Goal: Information Seeking & Learning: Learn about a topic

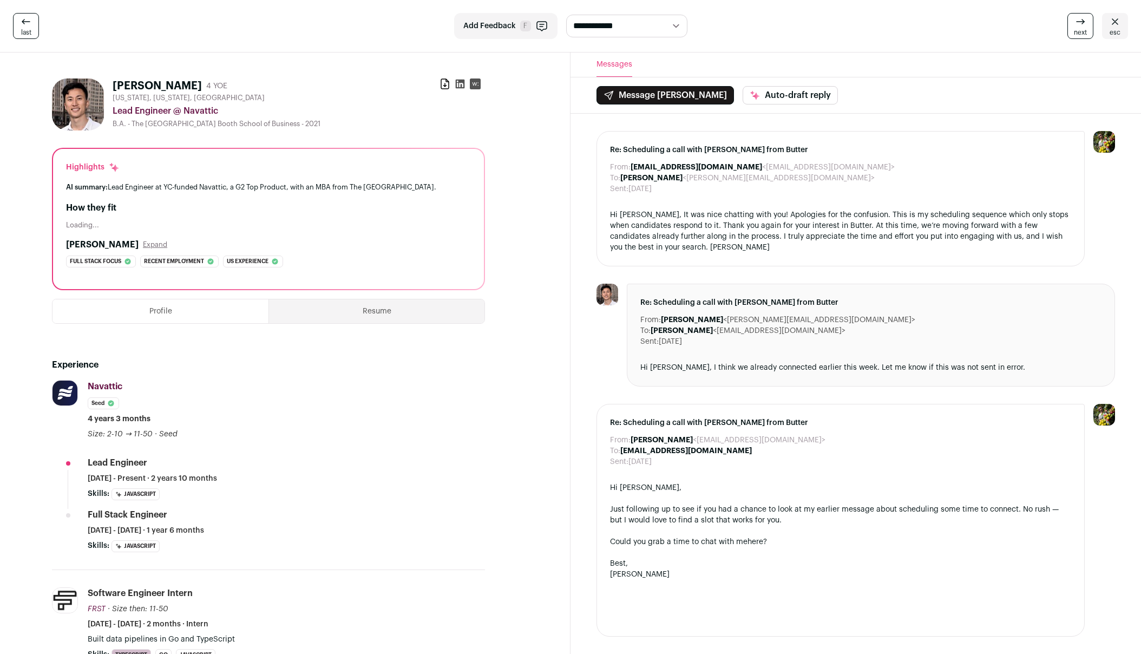
click at [1105, 35] on link "esc" at bounding box center [1115, 26] width 26 height 26
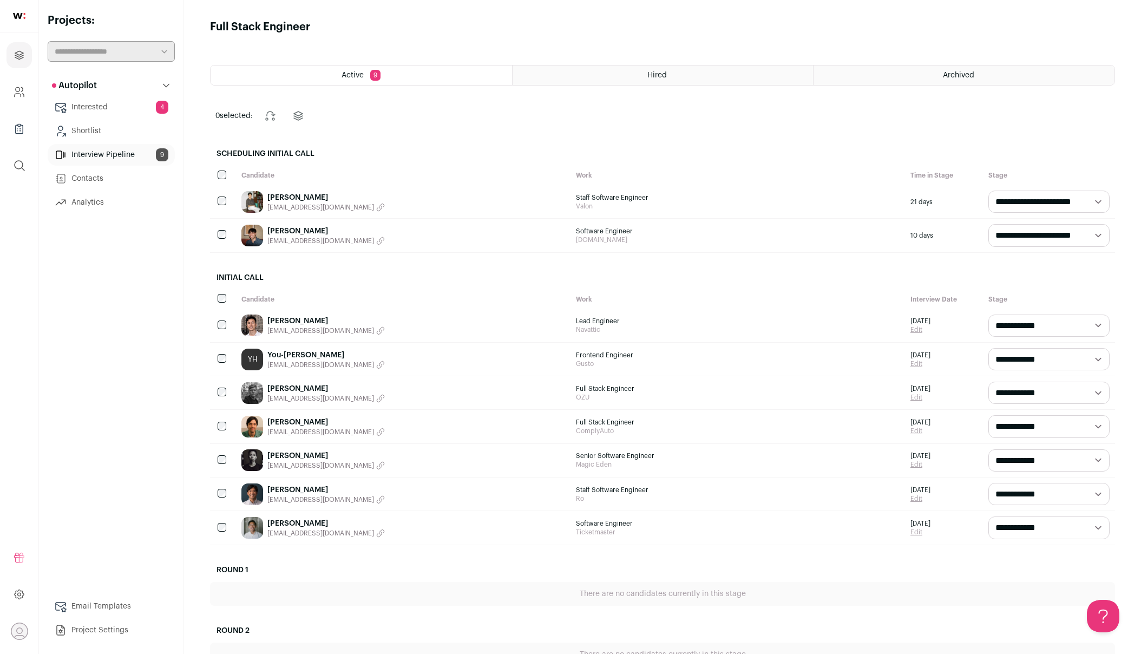
click at [277, 488] on link "[PERSON_NAME]" at bounding box center [325, 490] width 117 height 11
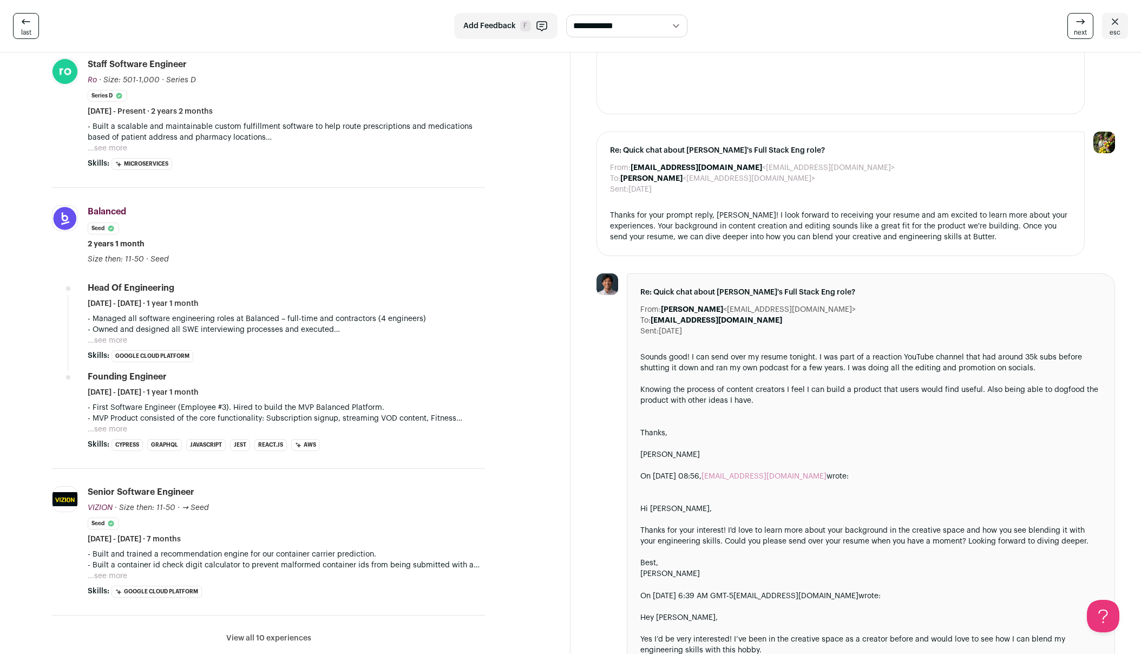
scroll to position [284, 0]
click at [887, 437] on div at bounding box center [870, 442] width 461 height 11
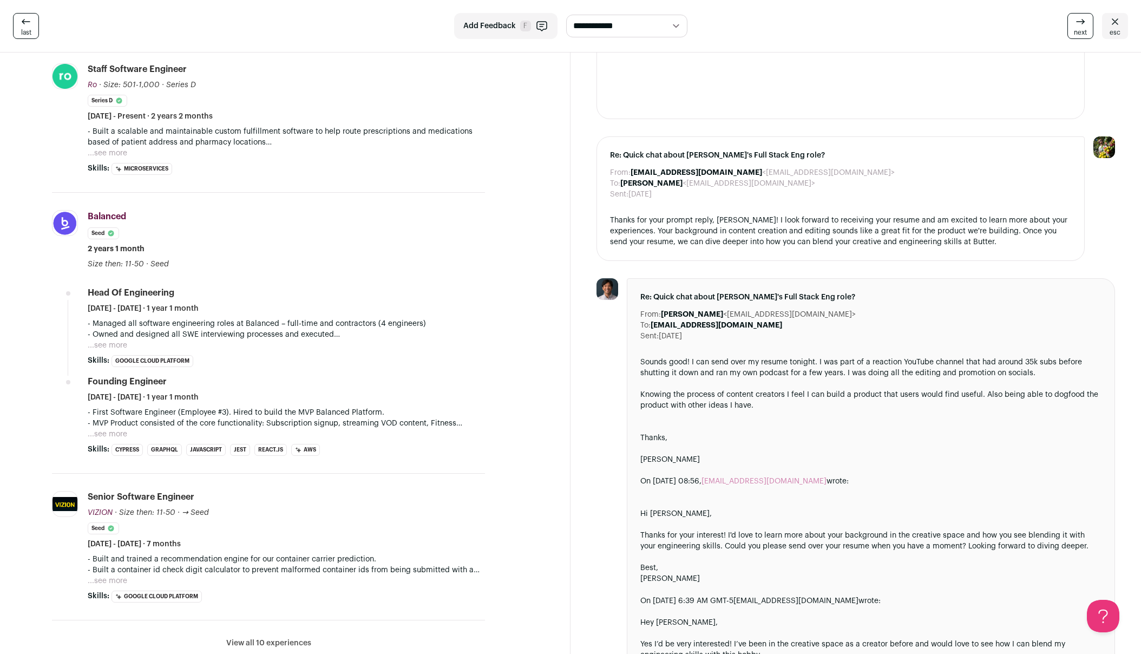
scroll to position [143, 0]
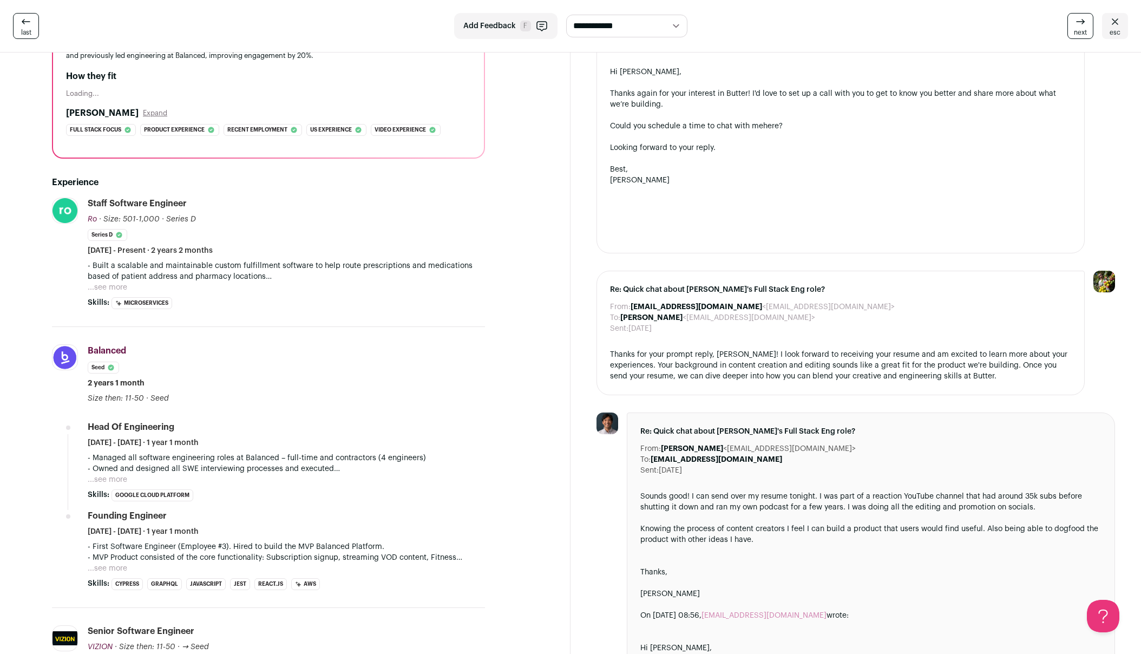
click at [109, 286] on button "...see more" at bounding box center [108, 287] width 40 height 11
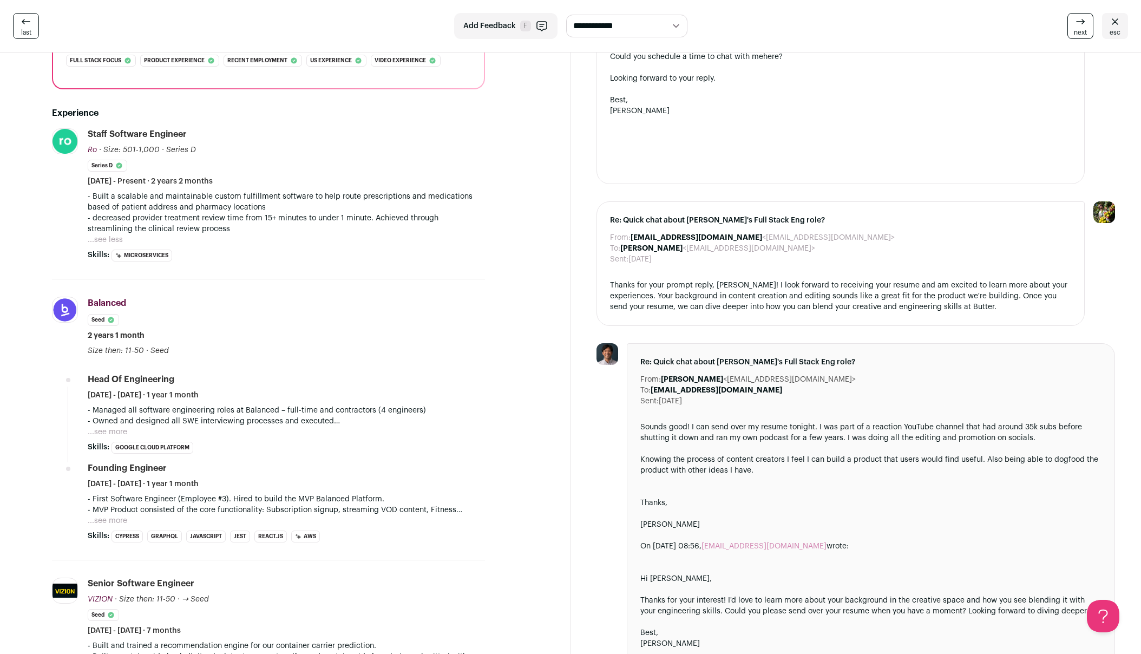
scroll to position [210, 0]
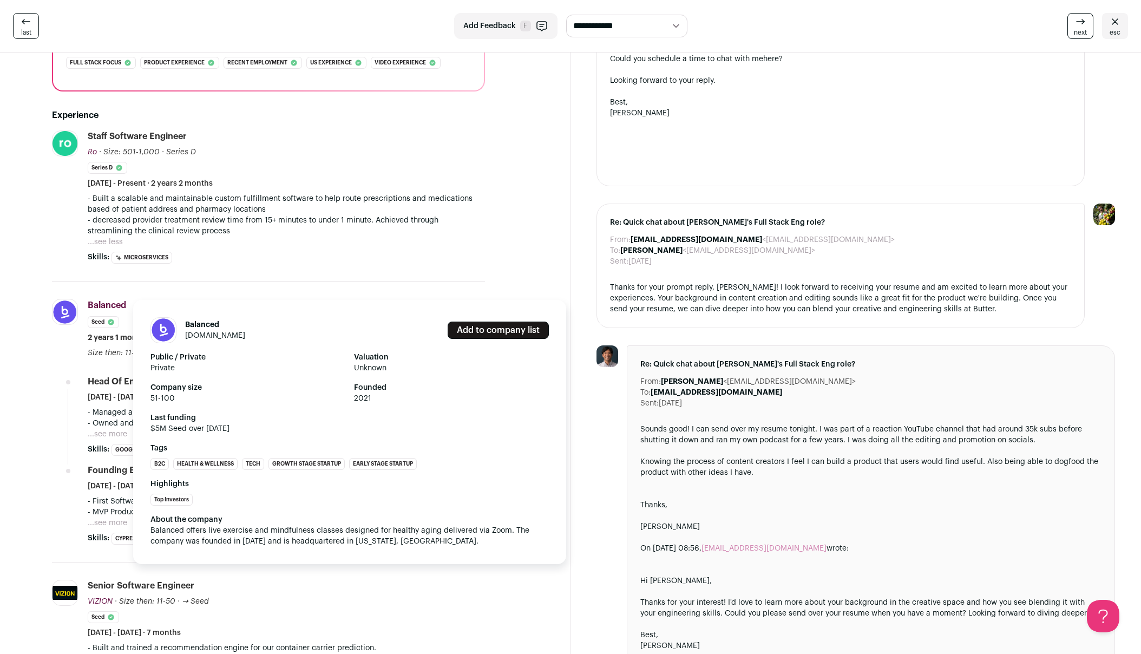
drag, startPoint x: 266, startPoint y: 334, endPoint x: 185, endPoint y: 337, distance: 81.8
click at [185, 337] on header "Balanced [DOMAIN_NAME] Add to company list" at bounding box center [350, 330] width 398 height 26
copy link "[DOMAIN_NAME]"
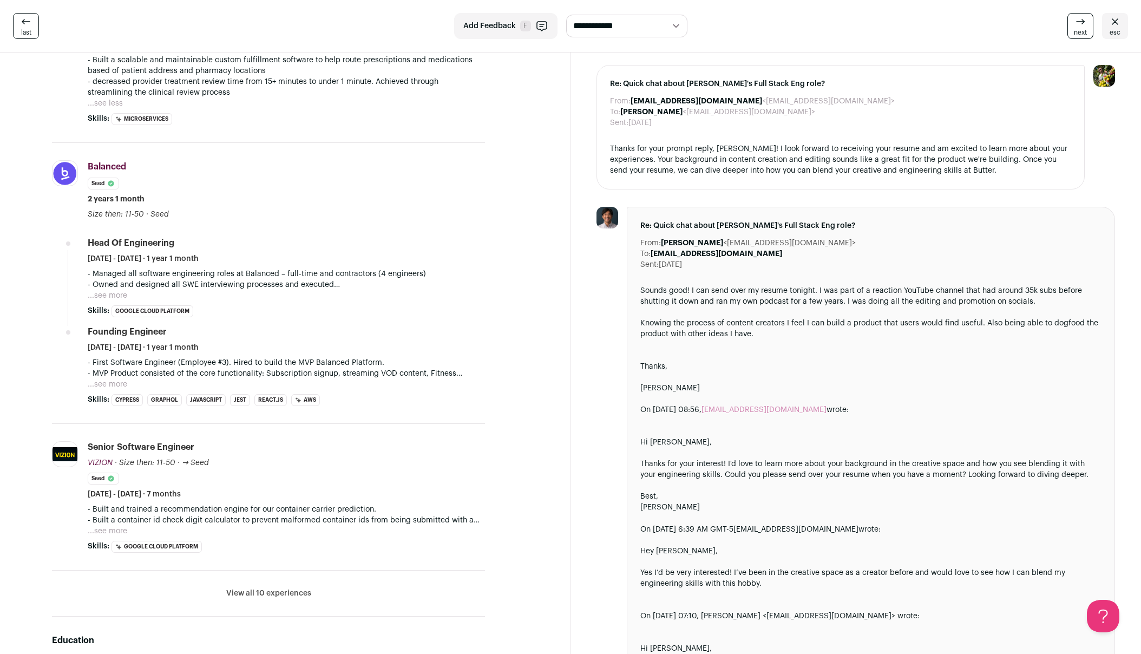
scroll to position [349, 0]
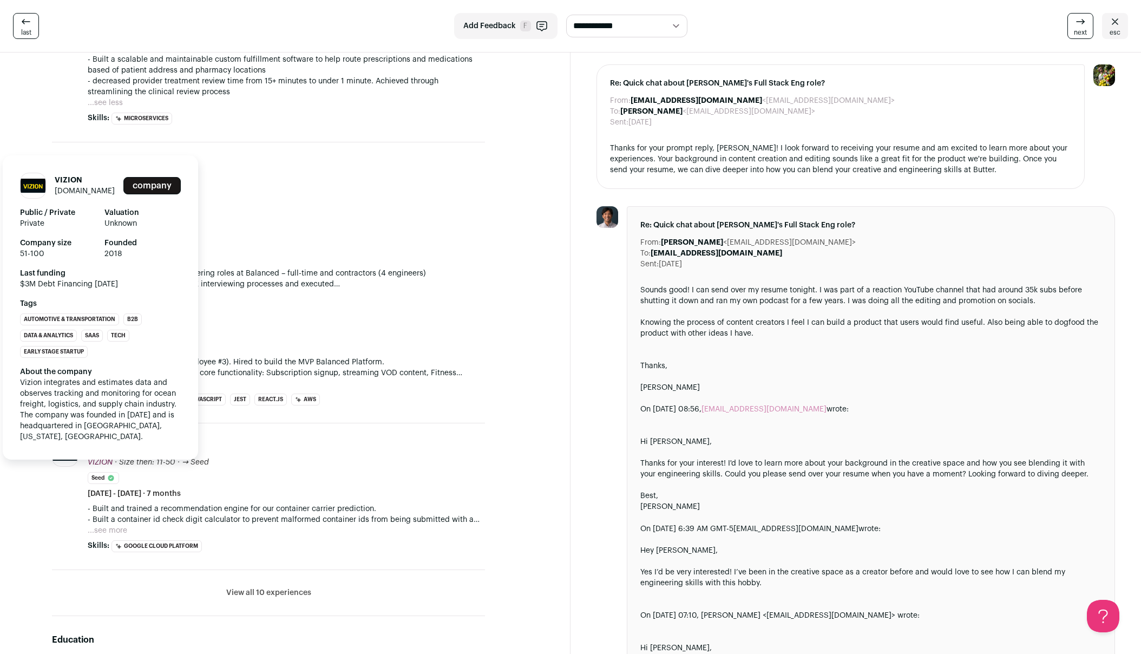
click at [100, 187] on link "[DOMAIN_NAME]" at bounding box center [85, 191] width 60 height 8
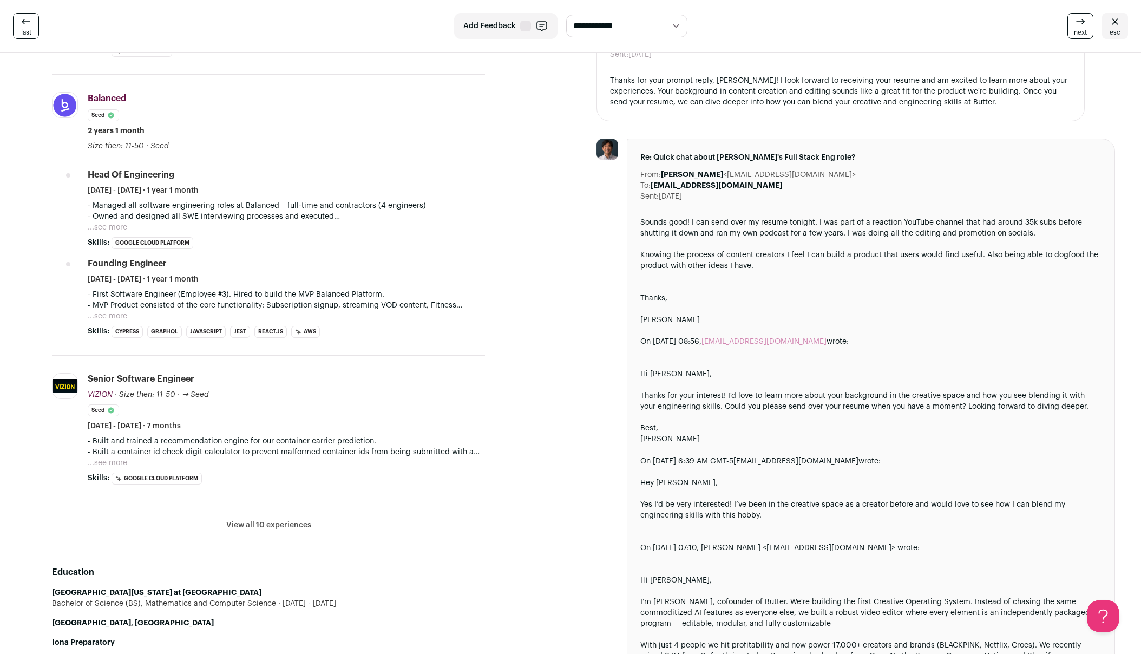
scroll to position [445, 0]
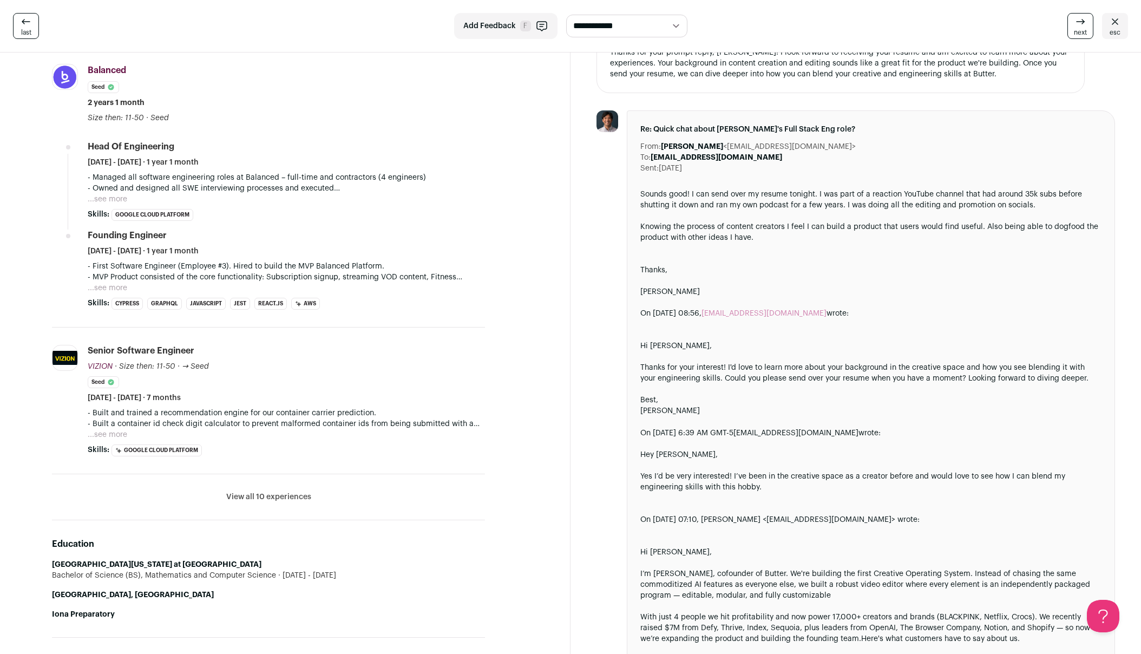
click at [285, 492] on button "View all 10 experiences" at bounding box center [268, 497] width 85 height 11
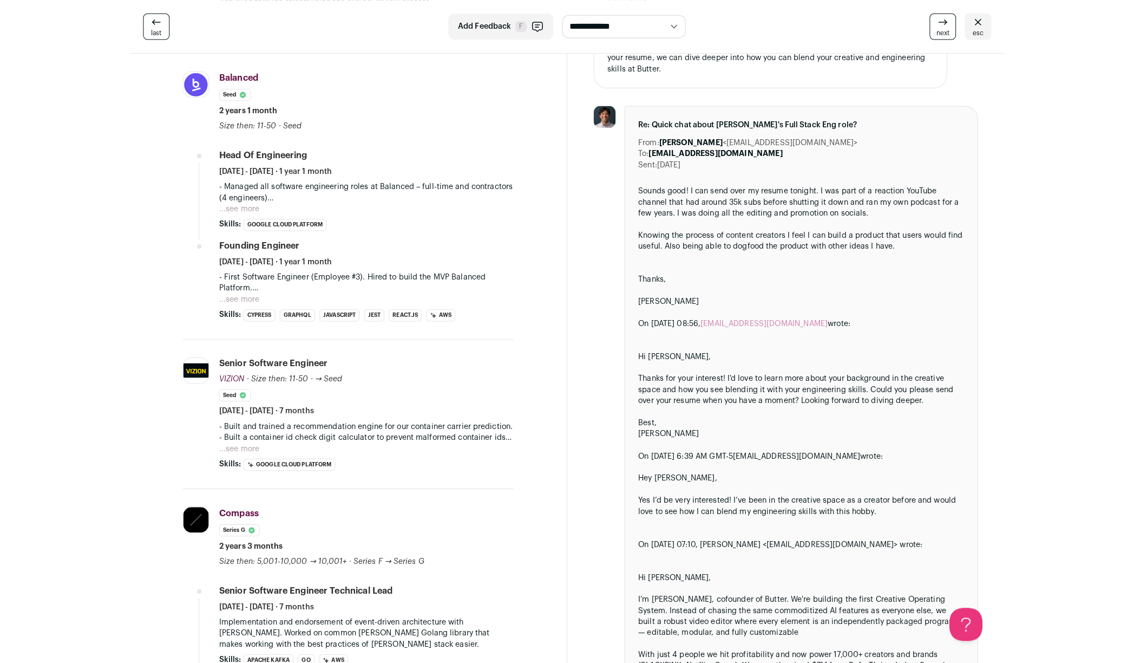
scroll to position [459, 0]
